Goal: Task Accomplishment & Management: Complete application form

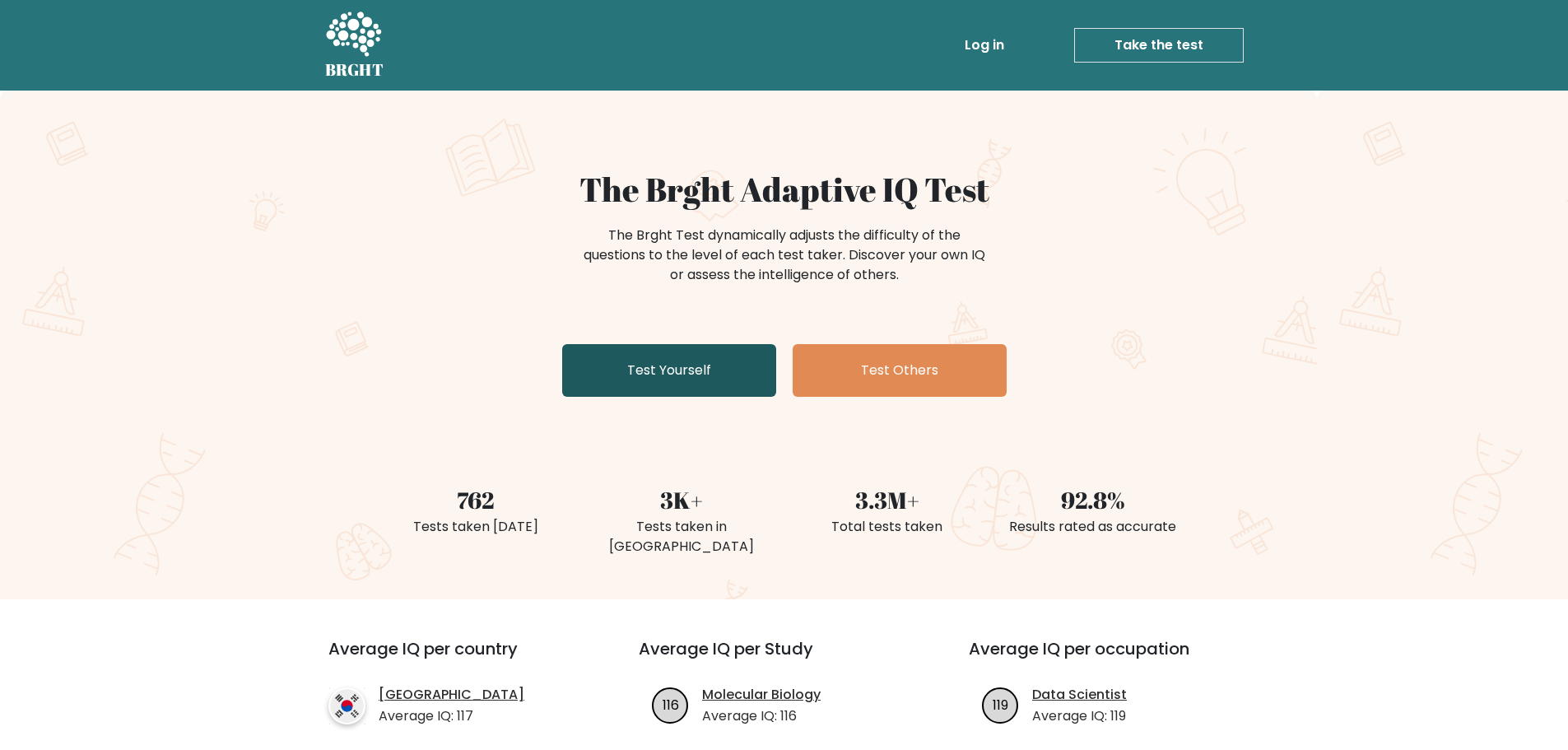
click at [625, 365] on link "Test Yourself" at bounding box center [669, 370] width 214 height 53
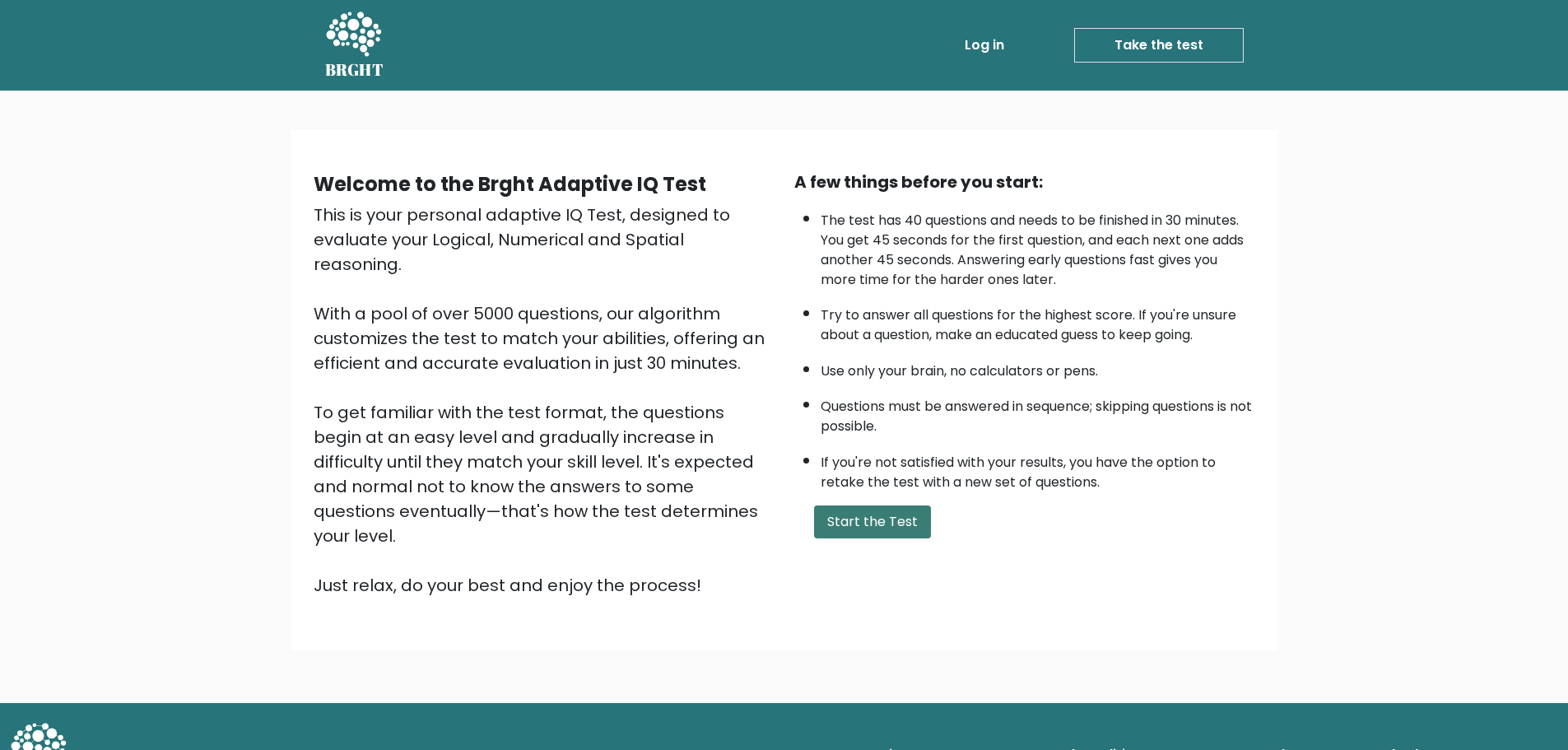
click at [873, 536] on button "Start the Test" at bounding box center [872, 522] width 117 height 33
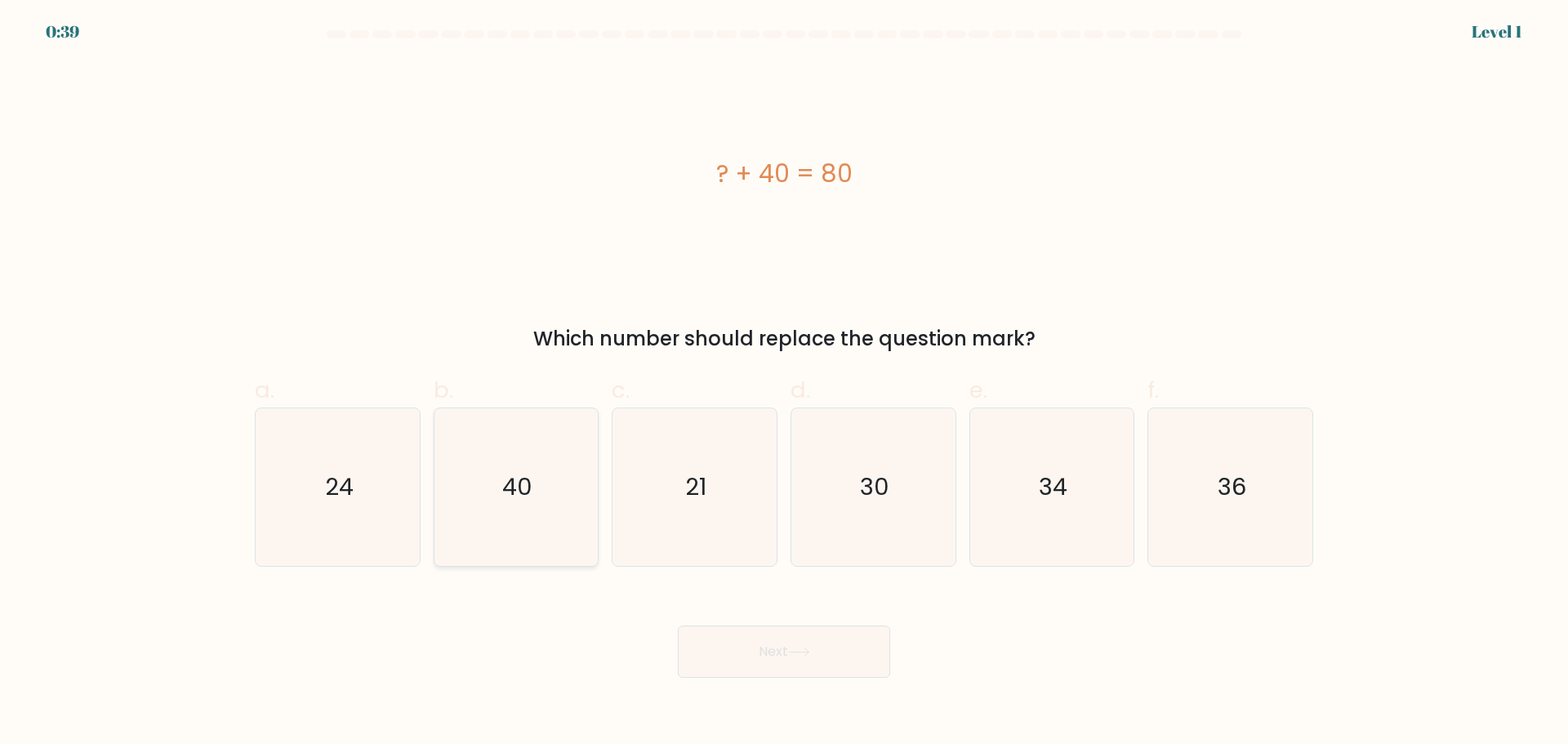
click at [542, 524] on icon "40" at bounding box center [515, 487] width 157 height 157
click at [784, 383] on input "b. 40" at bounding box center [784, 378] width 1 height 11
radio input "true"
click at [739, 652] on button "Next" at bounding box center [784, 651] width 212 height 52
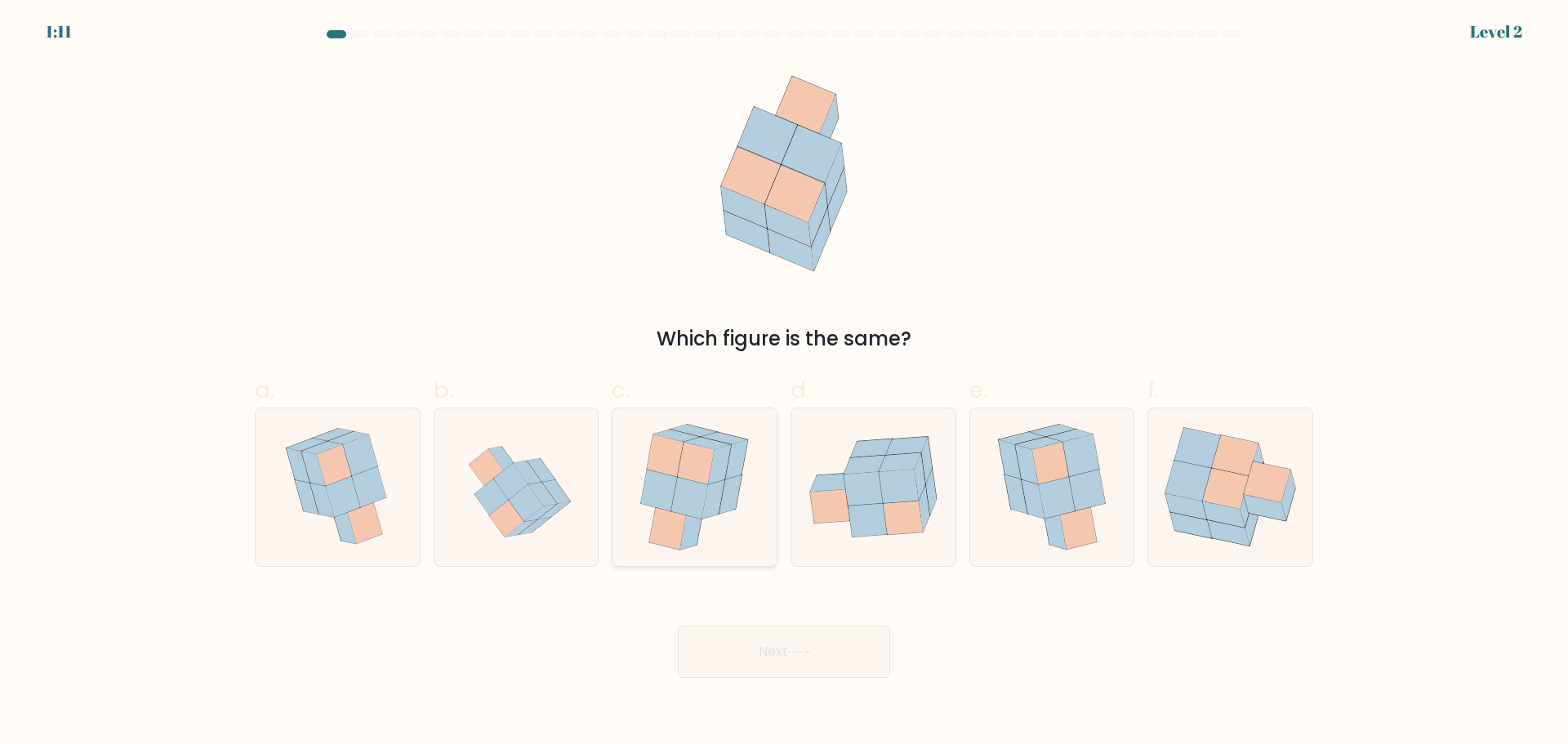
click at [639, 530] on icon at bounding box center [694, 487] width 131 height 157
click at [784, 383] on input "c." at bounding box center [784, 378] width 1 height 11
radio input "true"
click at [744, 649] on button "Next" at bounding box center [784, 651] width 212 height 52
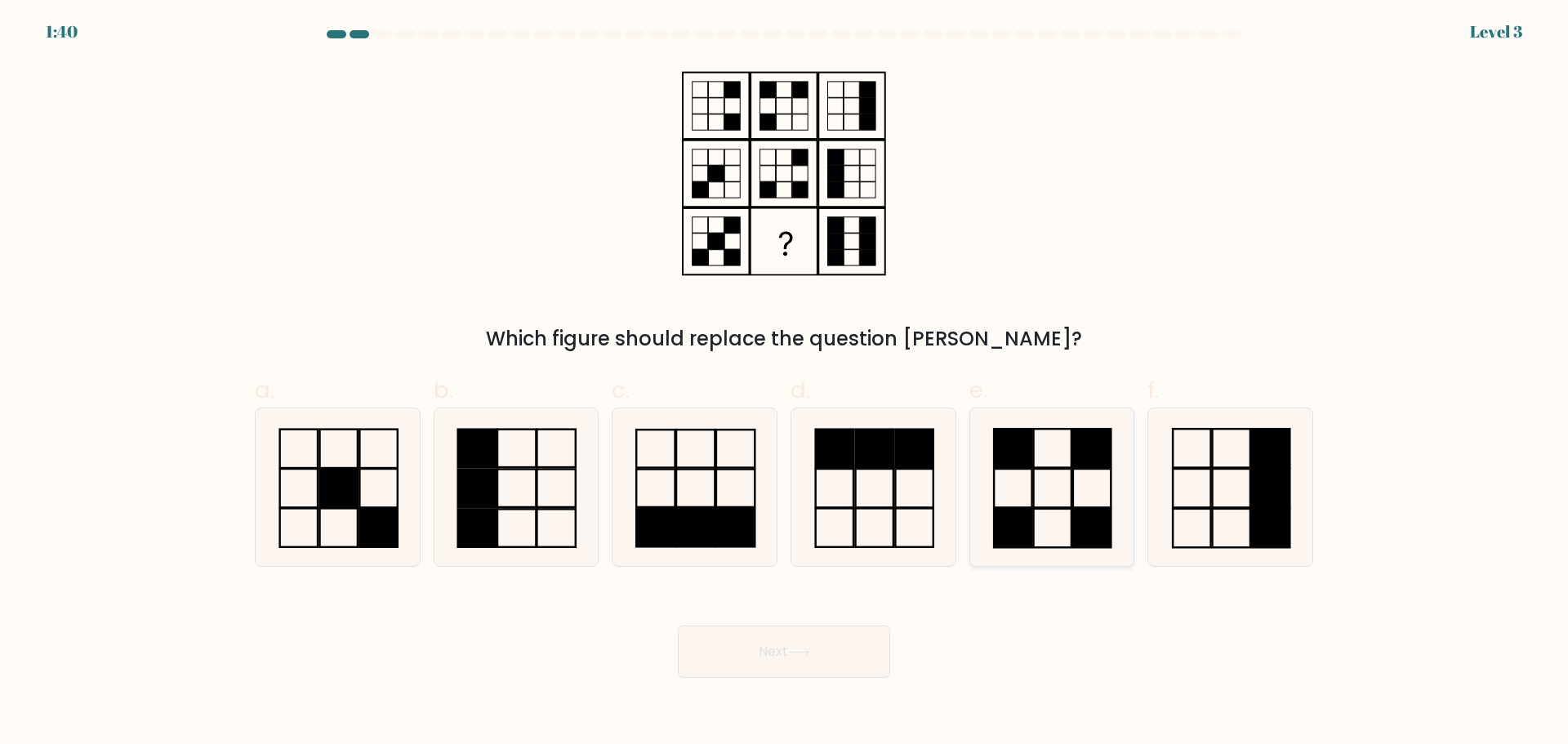
click at [1029, 521] on rect at bounding box center [1013, 528] width 38 height 38
click at [784, 383] on input "e." at bounding box center [784, 378] width 1 height 11
radio input "true"
click at [806, 652] on icon at bounding box center [798, 652] width 19 height 7
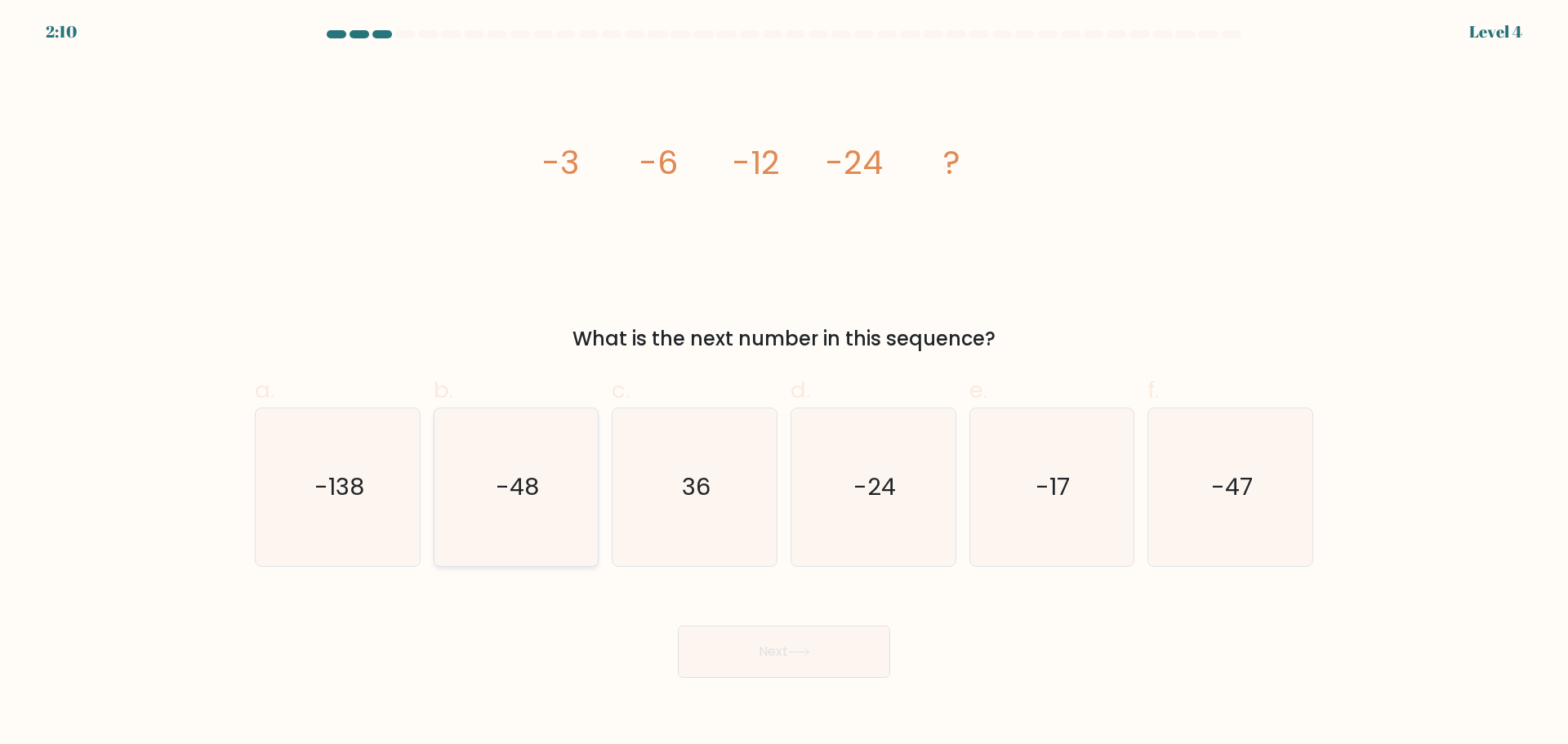
click at [453, 534] on icon "-48" at bounding box center [515, 487] width 157 height 157
click at [784, 383] on input "b. -48" at bounding box center [784, 378] width 1 height 11
radio input "true"
click at [791, 639] on button "Next" at bounding box center [784, 651] width 212 height 52
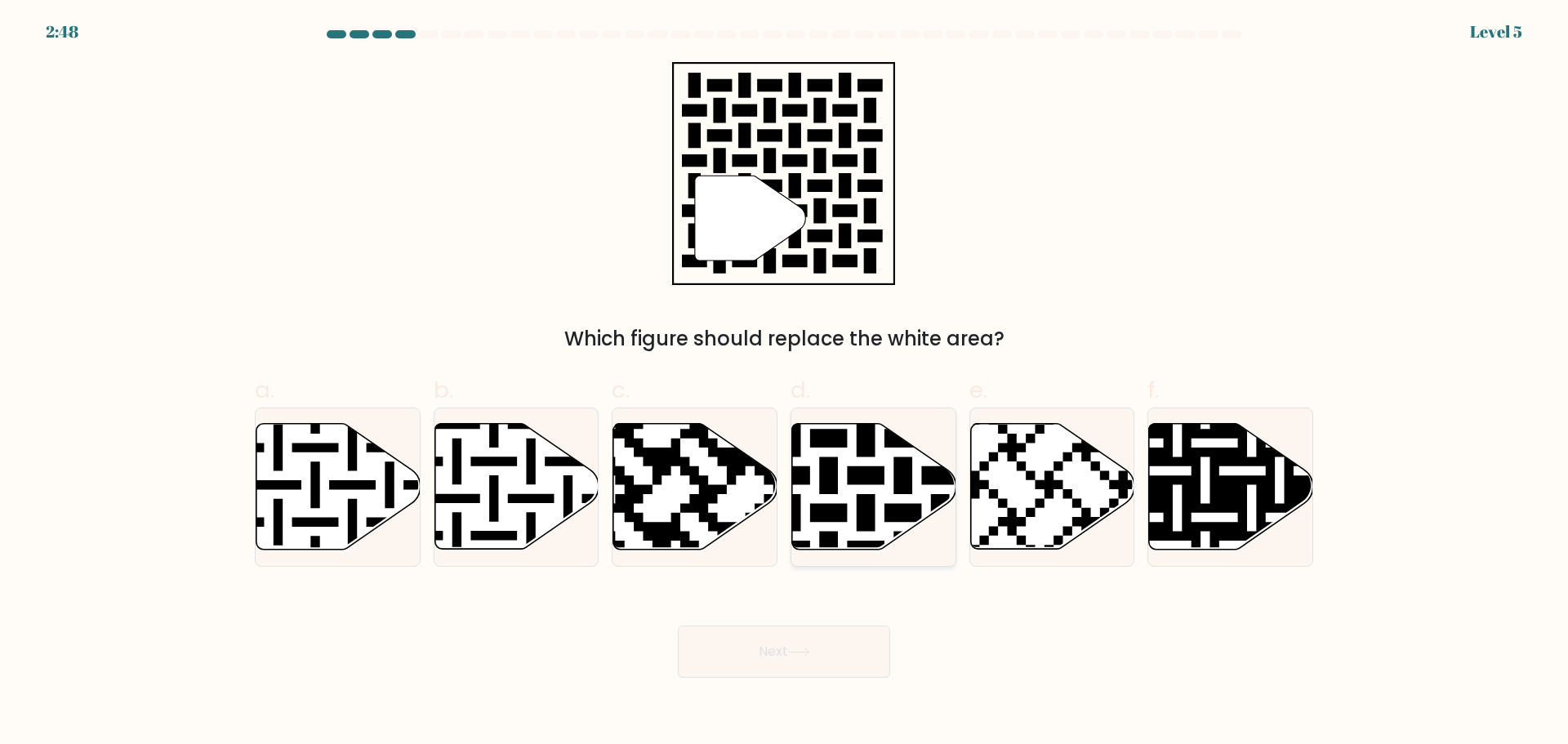
click at [888, 458] on icon at bounding box center [873, 485] width 164 height 125
click at [784, 383] on input "d." at bounding box center [784, 378] width 1 height 11
radio input "true"
click at [759, 654] on button "Next" at bounding box center [784, 651] width 212 height 52
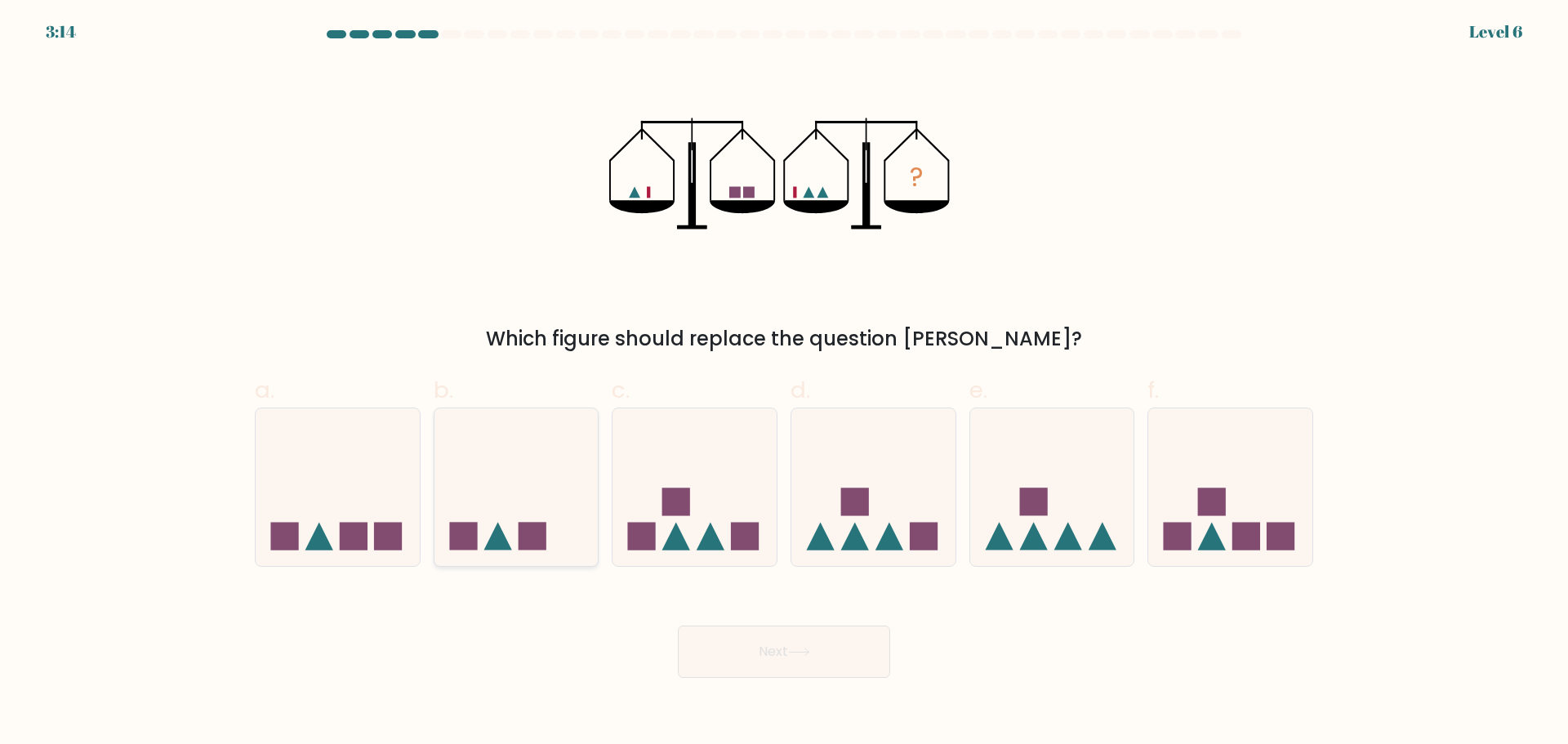
click at [500, 505] on icon at bounding box center [516, 487] width 164 height 135
click at [784, 383] on input "b." at bounding box center [784, 378] width 1 height 11
radio input "true"
click at [785, 663] on button "Next" at bounding box center [784, 651] width 212 height 52
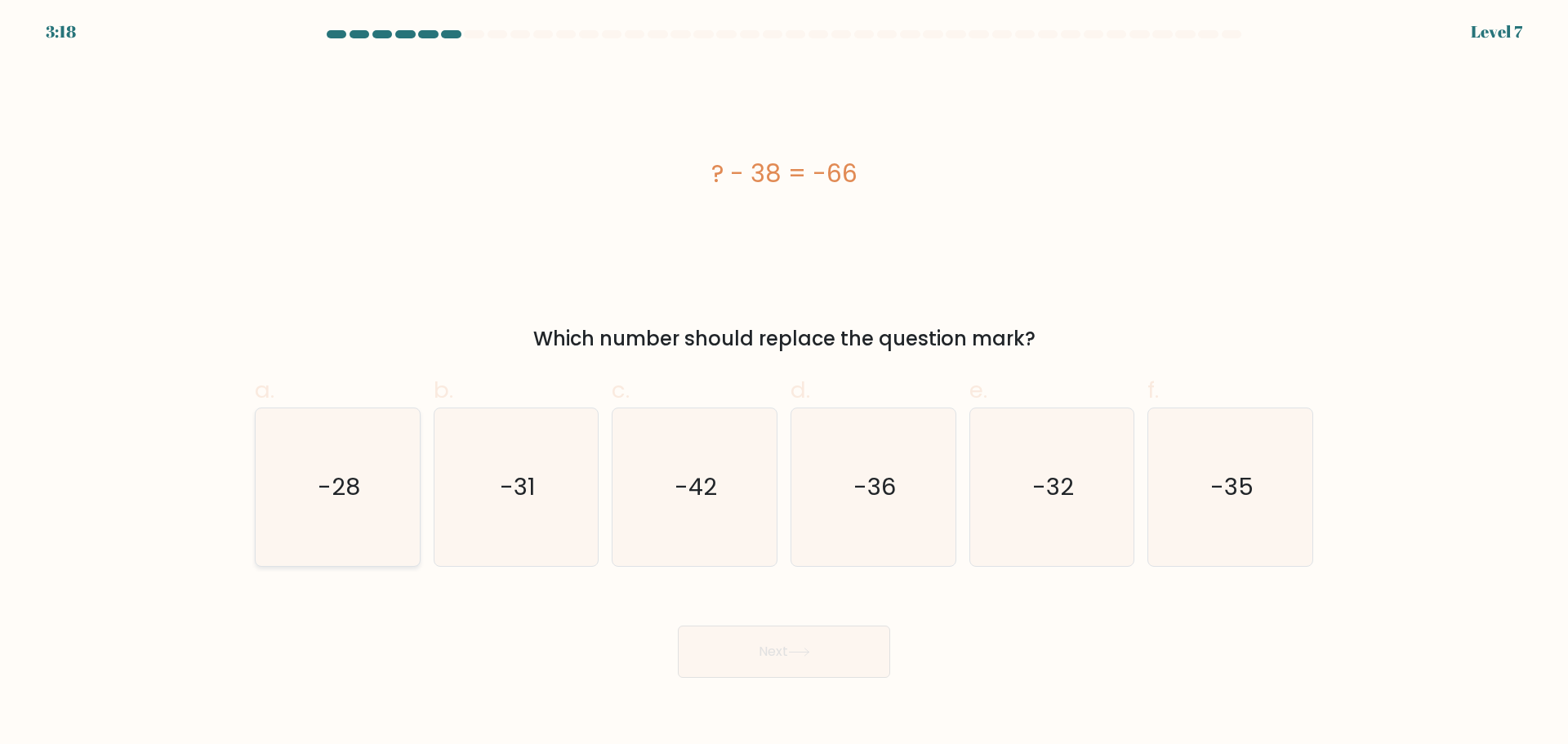
click at [308, 543] on icon "-28" at bounding box center [338, 487] width 157 height 157
click at [784, 383] on input "a. -28" at bounding box center [784, 378] width 1 height 11
radio input "true"
click at [726, 642] on button "Next" at bounding box center [784, 651] width 212 height 52
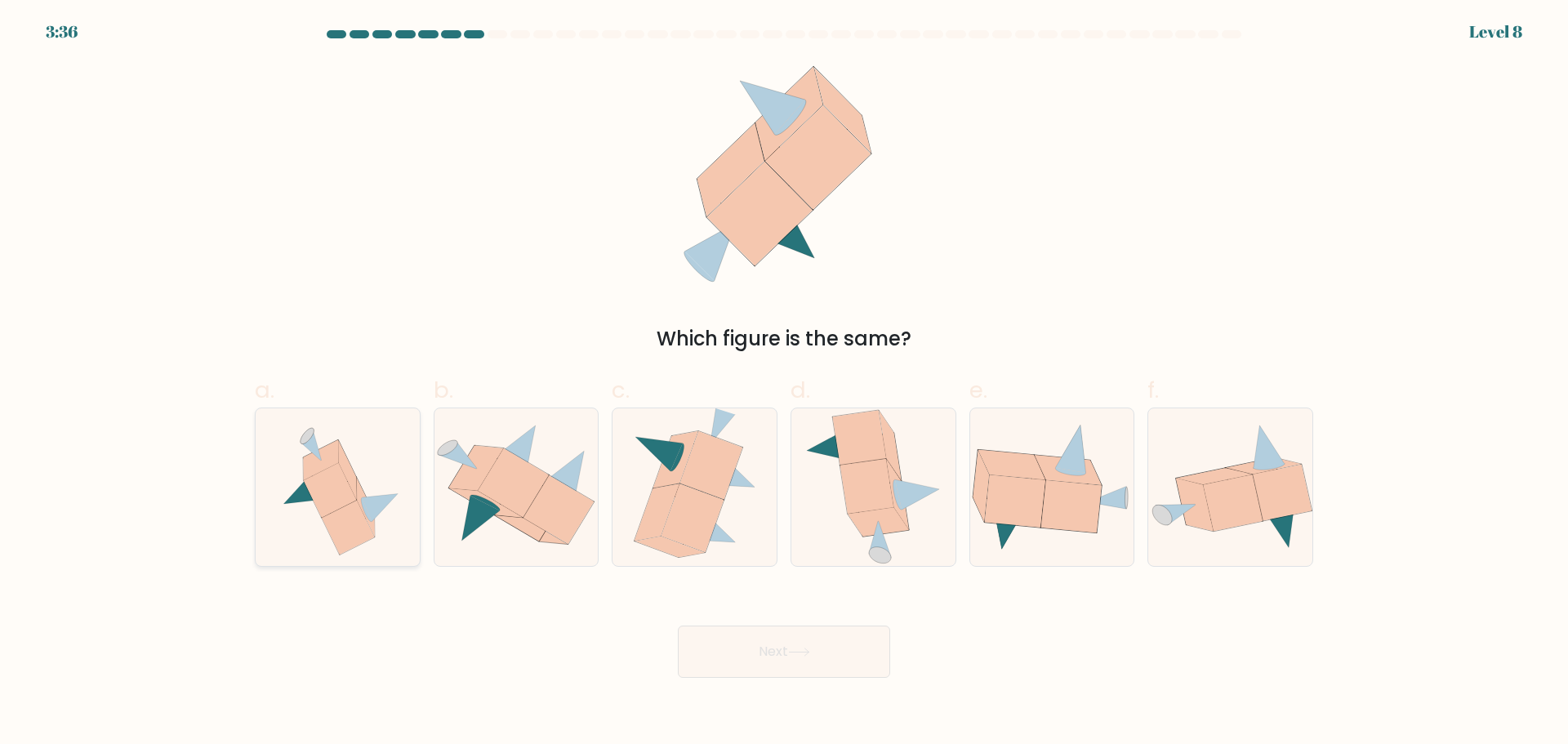
click at [351, 480] on icon at bounding box center [347, 469] width 18 height 59
click at [784, 383] on input "a." at bounding box center [784, 378] width 1 height 11
radio input "true"
click at [720, 637] on button "Next" at bounding box center [784, 651] width 212 height 52
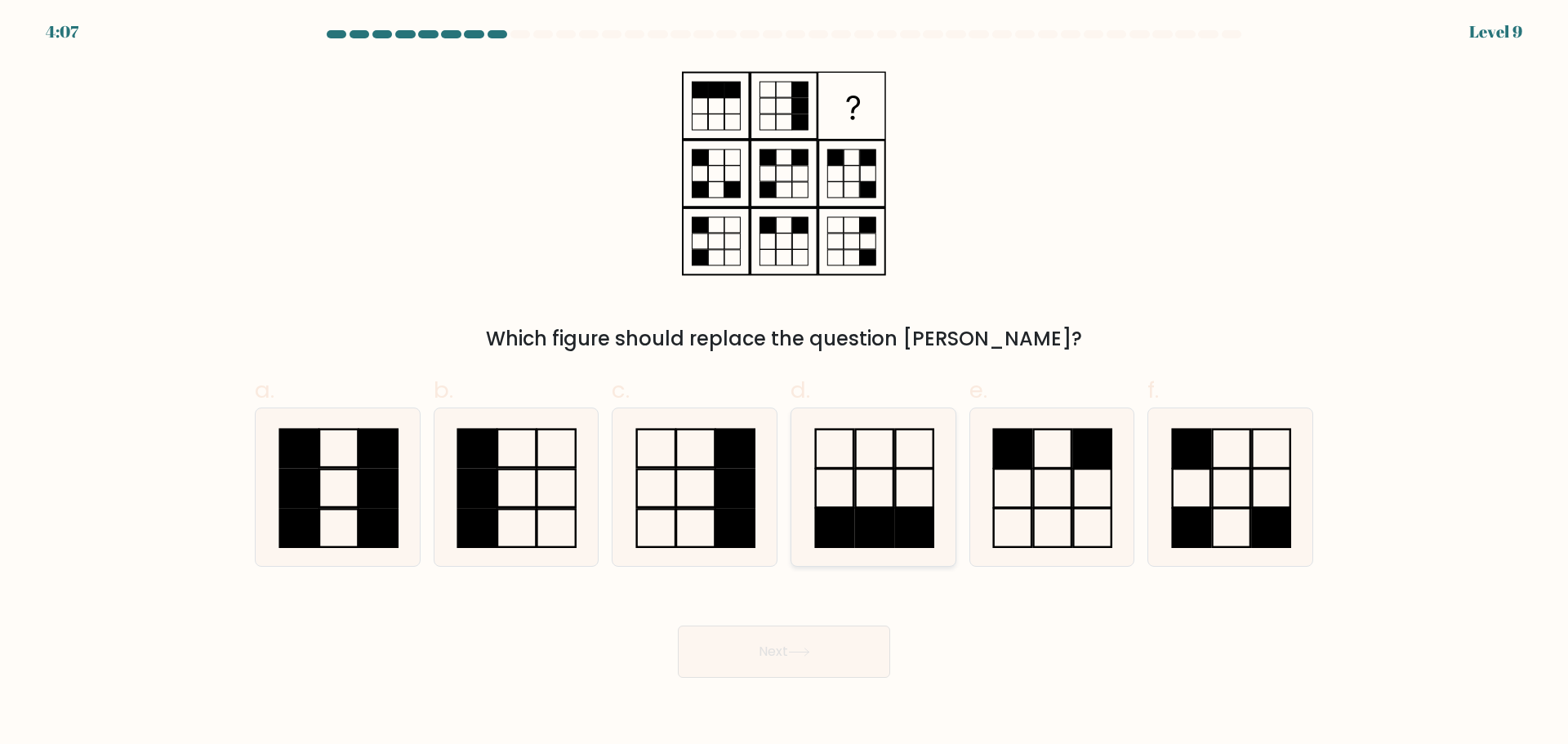
click at [858, 523] on rect at bounding box center [873, 527] width 38 height 38
click at [784, 383] on input "d." at bounding box center [784, 378] width 1 height 11
radio input "true"
click at [750, 658] on button "Next" at bounding box center [784, 651] width 212 height 52
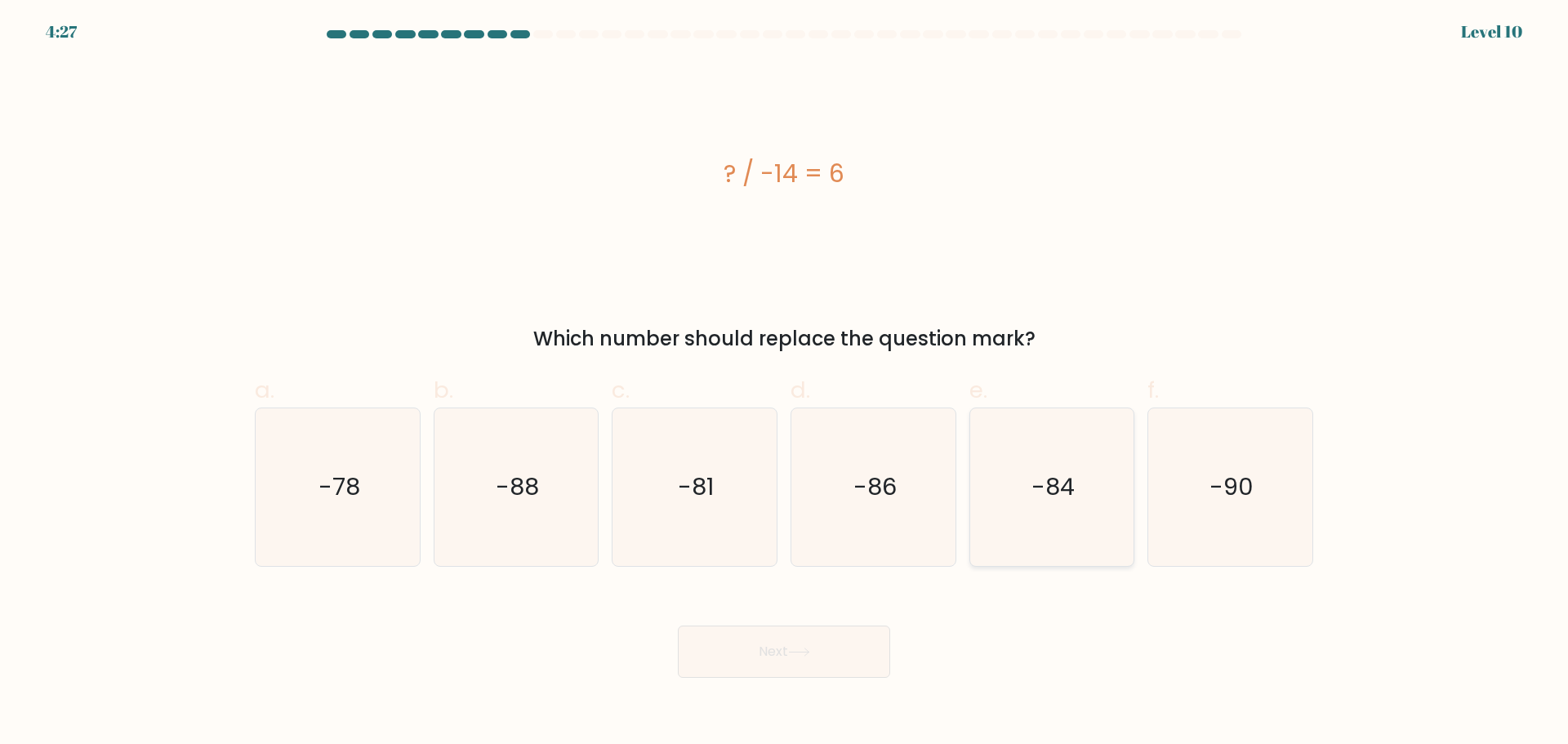
click at [1001, 517] on icon "-84" at bounding box center [1052, 487] width 157 height 157
click at [784, 383] on input "e. -84" at bounding box center [784, 378] width 1 height 11
radio input "true"
click at [820, 671] on button "Next" at bounding box center [784, 651] width 212 height 52
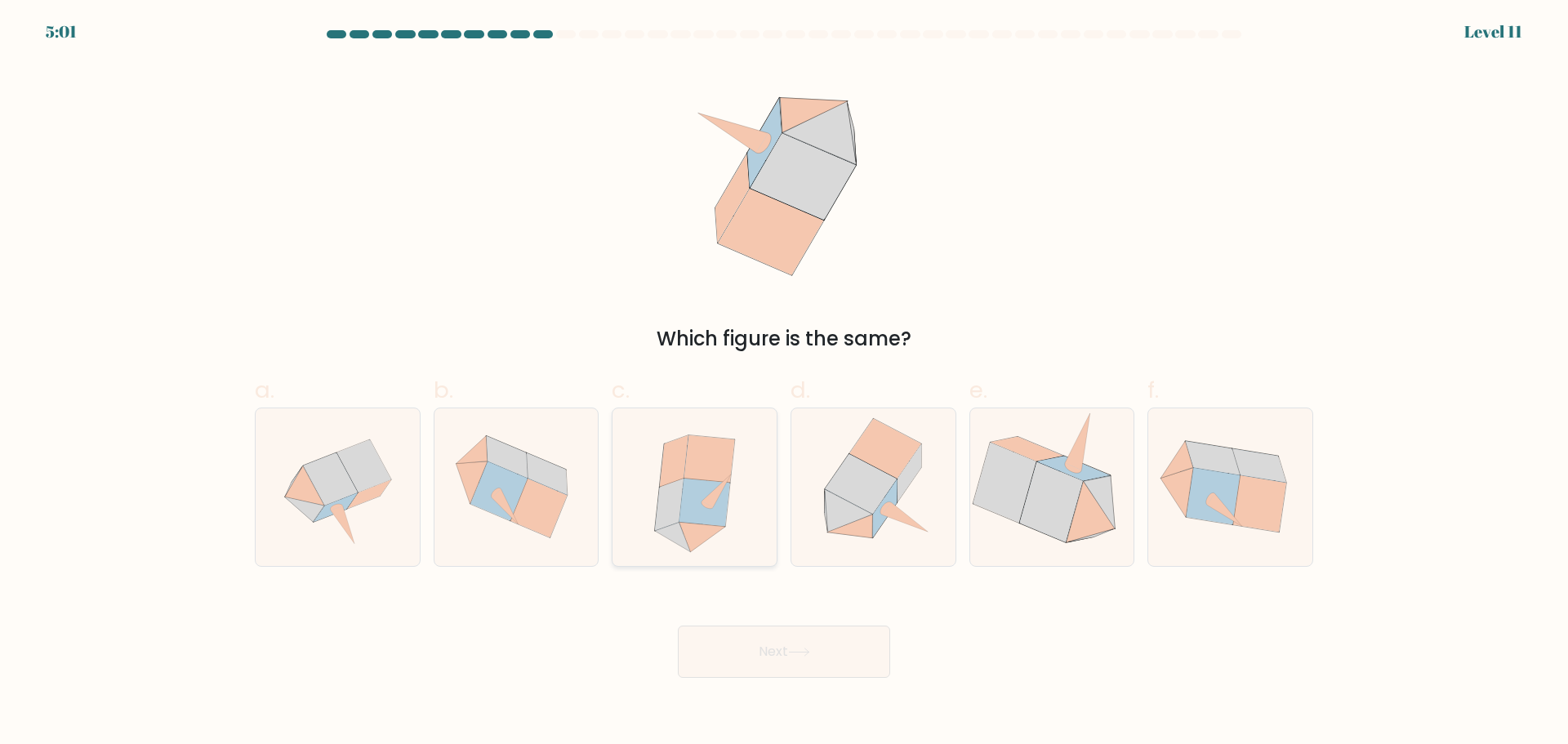
click at [710, 501] on icon at bounding box center [716, 490] width 29 height 34
click at [784, 383] on input "c." at bounding box center [784, 378] width 1 height 11
radio input "true"
click at [735, 662] on button "Next" at bounding box center [784, 651] width 212 height 52
